Goal: Obtain resource: Obtain resource

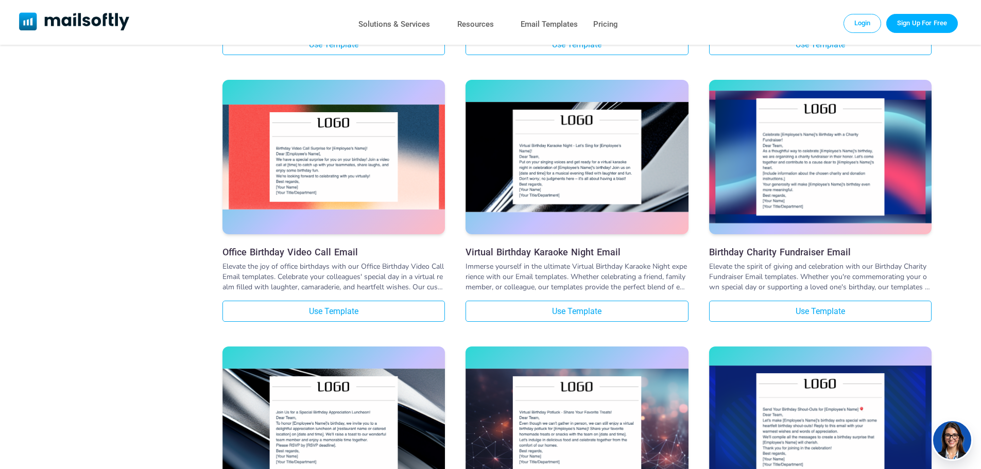
scroll to position [1391, 0]
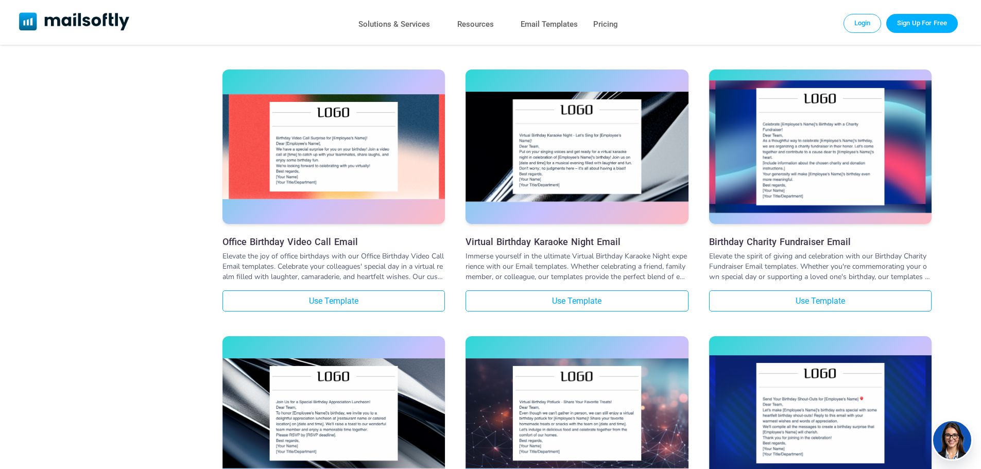
click at [573, 303] on link "Use Template" at bounding box center [577, 301] width 223 height 21
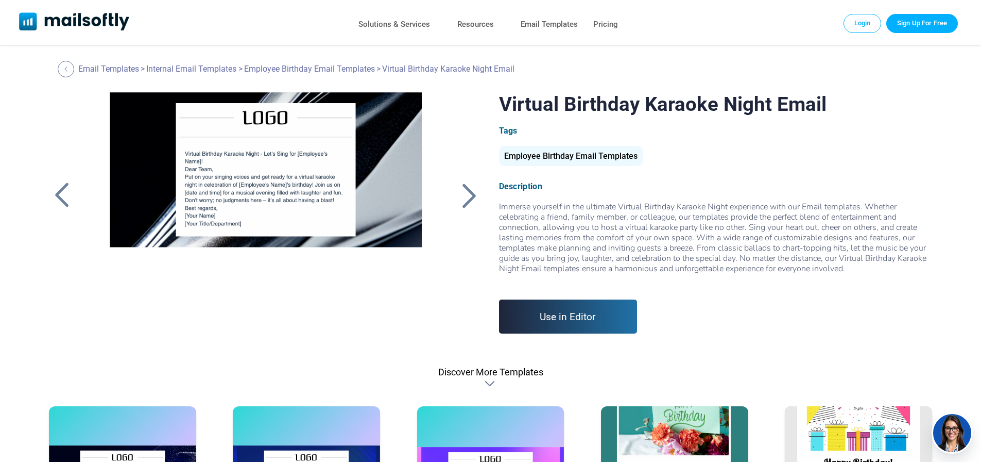
click at [63, 193] on div at bounding box center [62, 195] width 26 height 27
